Goal: Task Accomplishment & Management: Complete application form

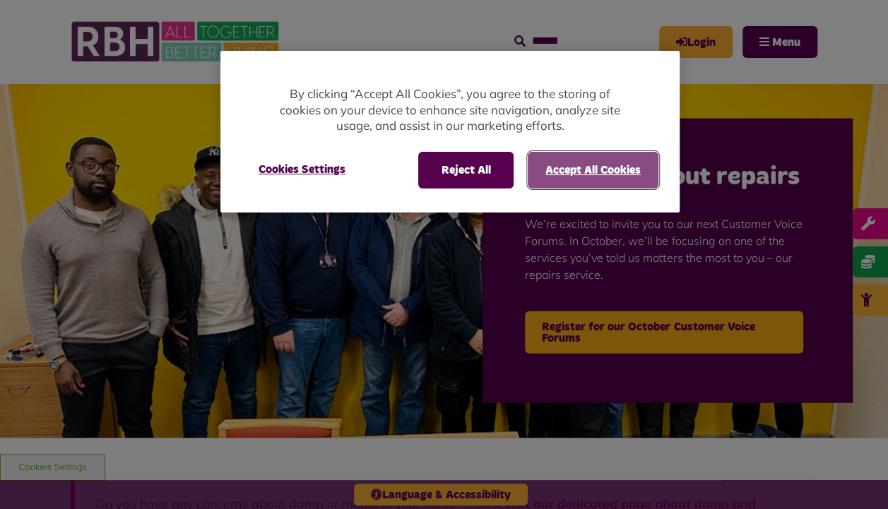
click at [572, 168] on button "Accept All Cookies" at bounding box center [593, 170] width 131 height 37
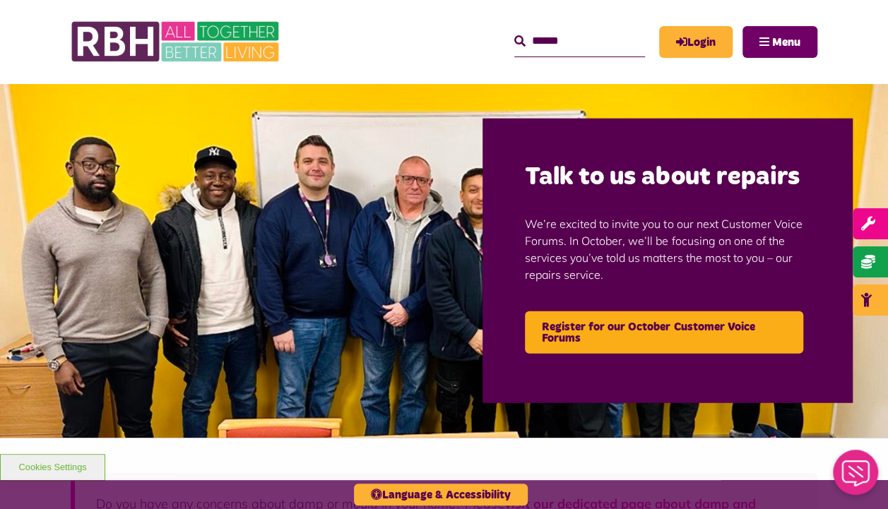
click at [764, 48] on button "Menu" at bounding box center [780, 42] width 75 height 32
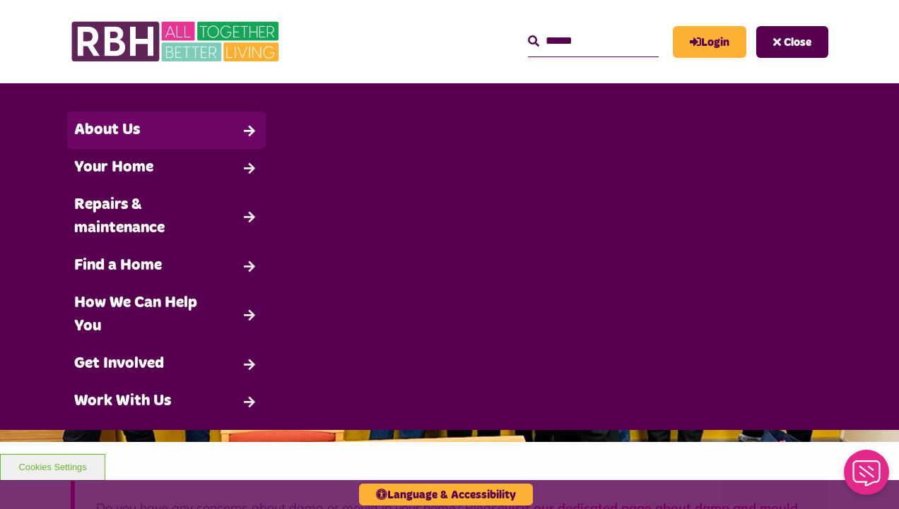
click at [151, 135] on link "About Us" at bounding box center [166, 130] width 199 height 37
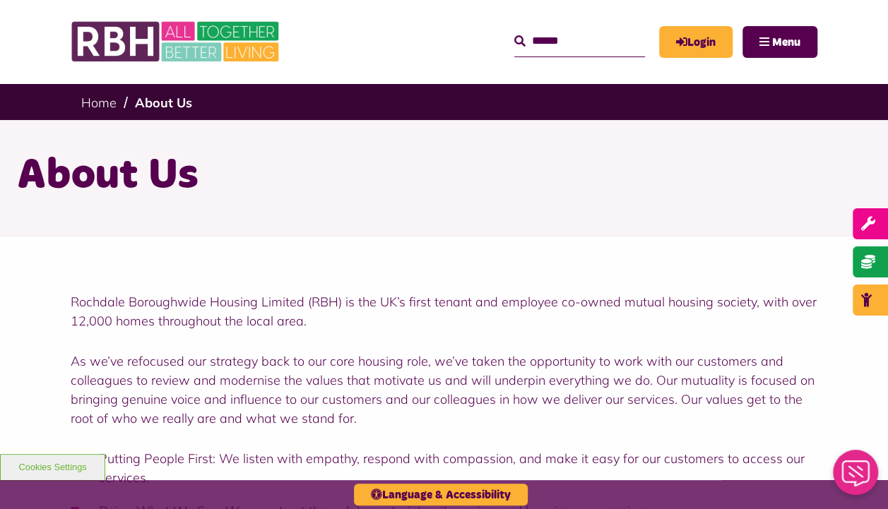
scroll to position [71, 0]
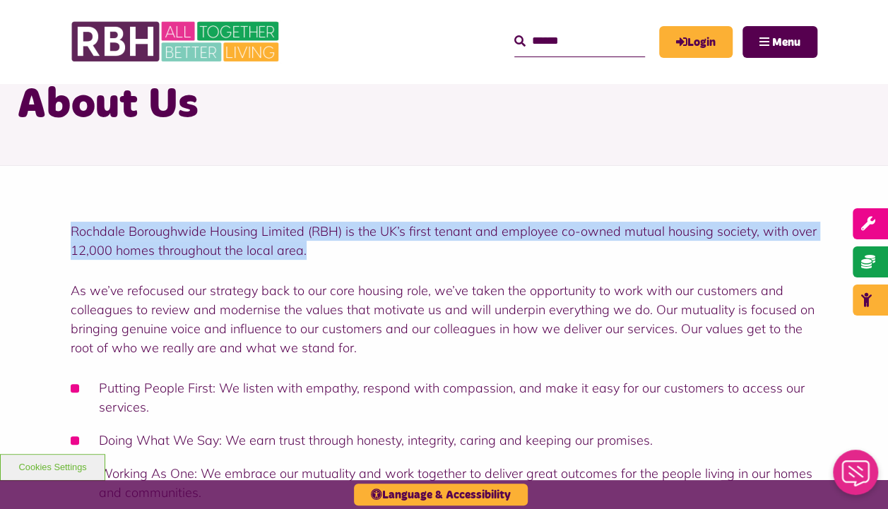
drag, startPoint x: 72, startPoint y: 230, endPoint x: 342, endPoint y: 257, distance: 271.3
click at [342, 257] on p "Rochdale Boroughwide Housing Limited (RBH) is the UK’s first tenant and employe…" at bounding box center [444, 241] width 747 height 38
drag, startPoint x: 342, startPoint y: 257, endPoint x: 268, endPoint y: 250, distance: 74.5
copy p "Rochdale Boroughwide Housing Limited (RBH) is the UK’s first tenant and employe…"
click at [542, 288] on p "As we’ve refocused our strategy back to our core housing role, we’ve taken the …" at bounding box center [444, 319] width 747 height 76
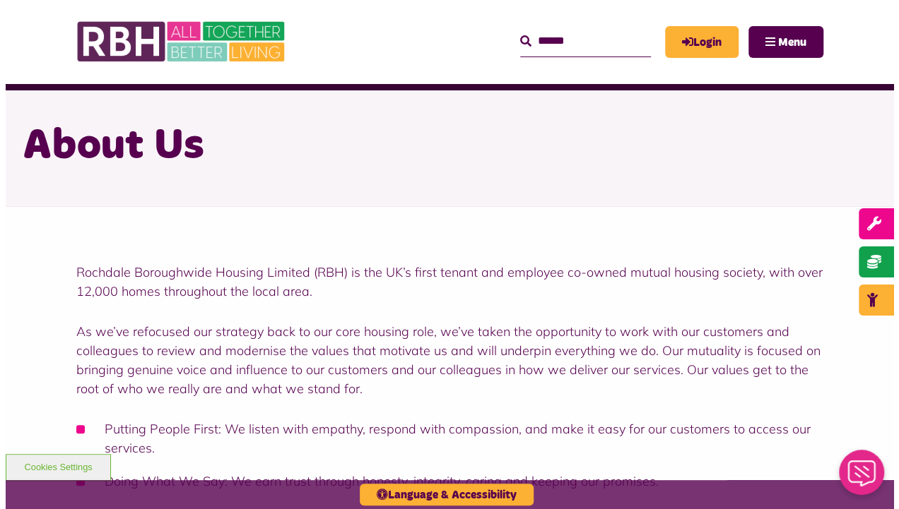
scroll to position [0, 0]
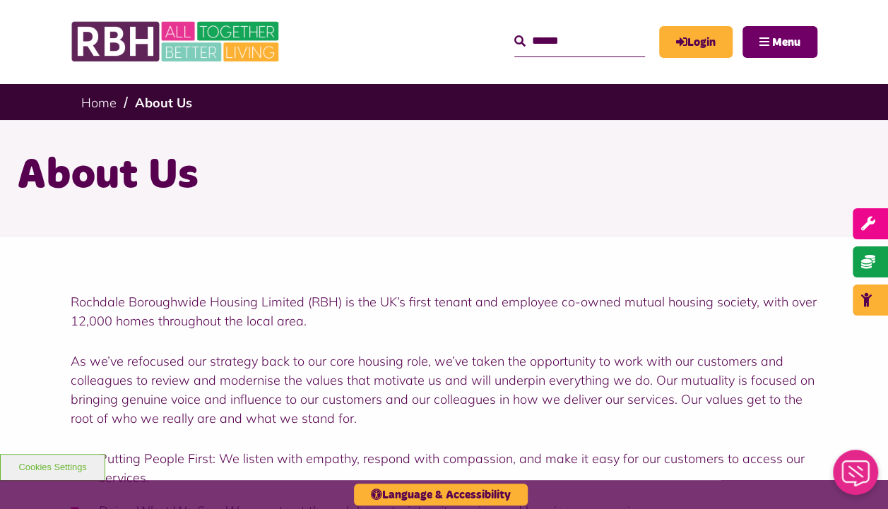
click at [791, 44] on span "Menu" at bounding box center [786, 42] width 28 height 11
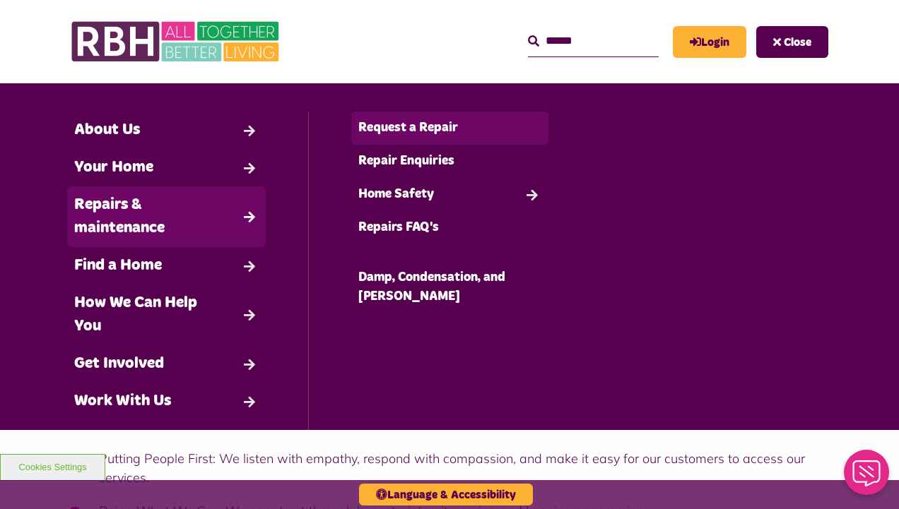
click at [420, 129] on link "Request a Repair" at bounding box center [450, 128] width 198 height 33
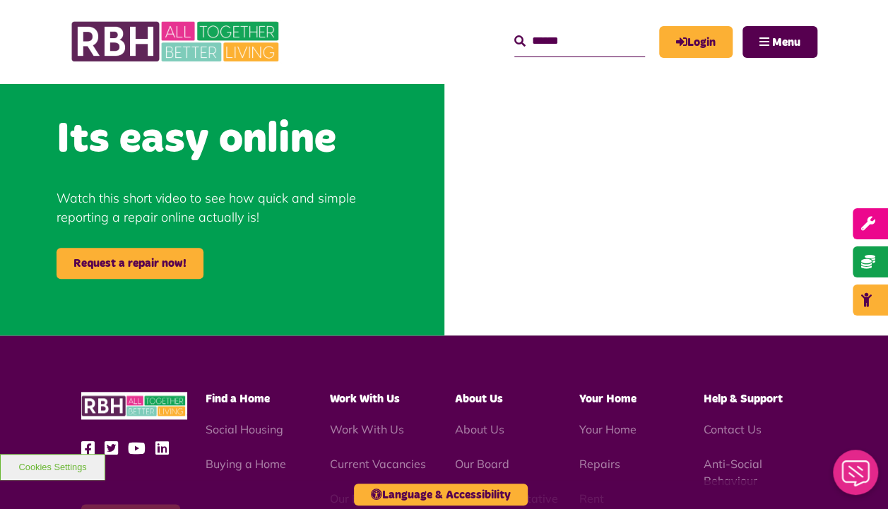
scroll to position [565, 0]
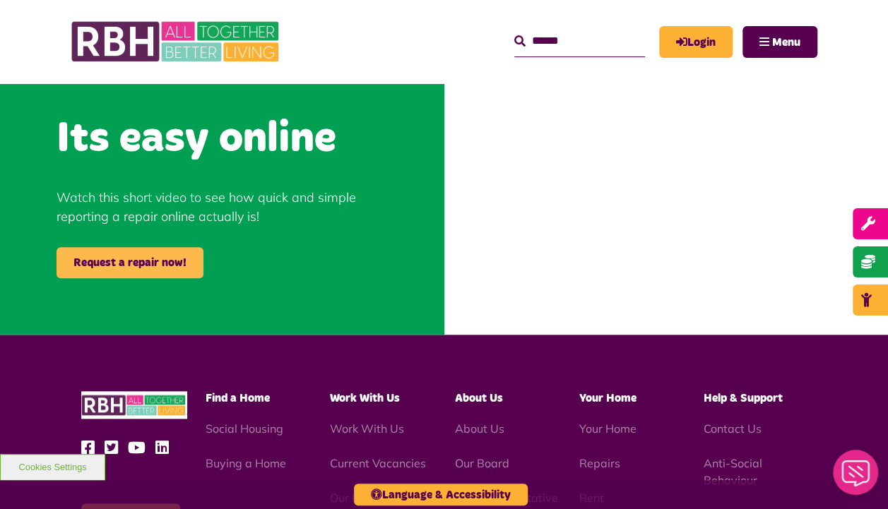
click at [126, 273] on link "Request a repair now!" at bounding box center [130, 262] width 147 height 31
